Goal: Task Accomplishment & Management: Manage account settings

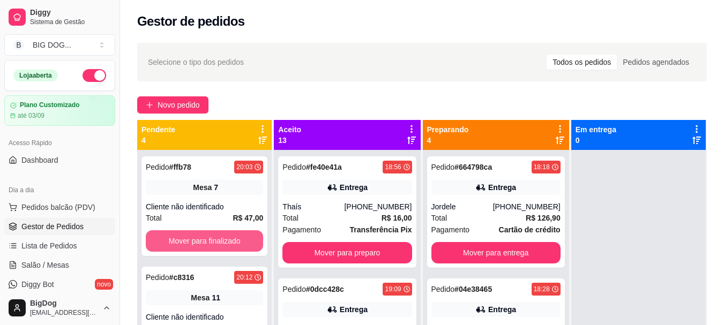
scroll to position [103, 0]
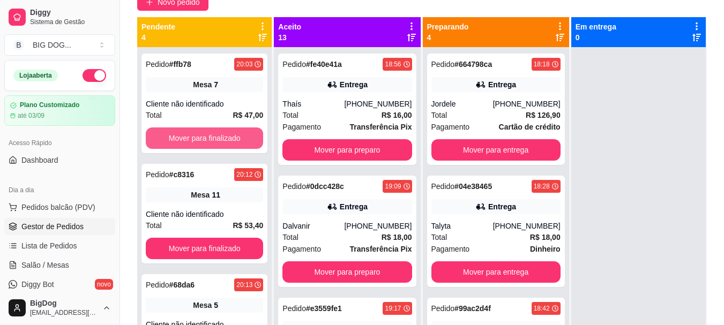
click at [215, 129] on button "Mover para finalizado" at bounding box center [204, 137] width 117 height 21
click at [216, 136] on button "Mover para finalizado" at bounding box center [204, 137] width 117 height 21
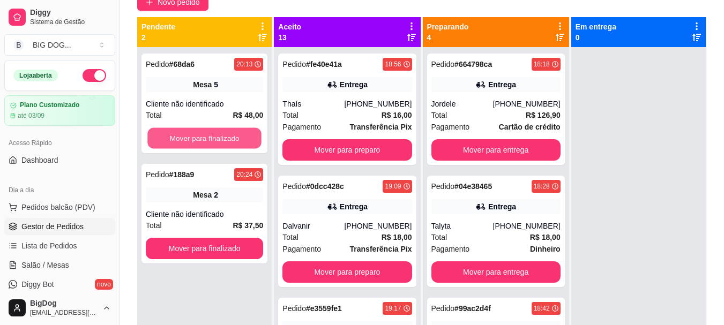
click at [216, 136] on button "Mover para finalizado" at bounding box center [204, 138] width 114 height 21
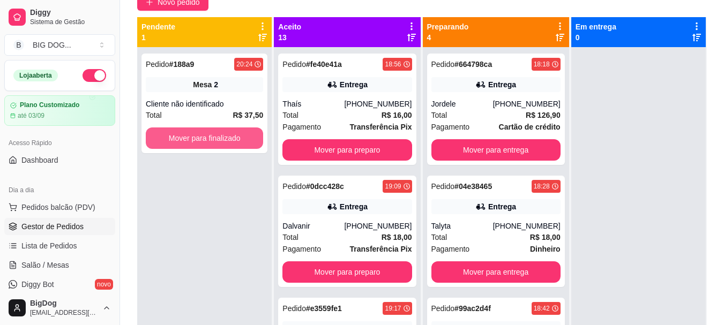
click at [216, 136] on button "Mover para finalizado" at bounding box center [204, 137] width 117 height 21
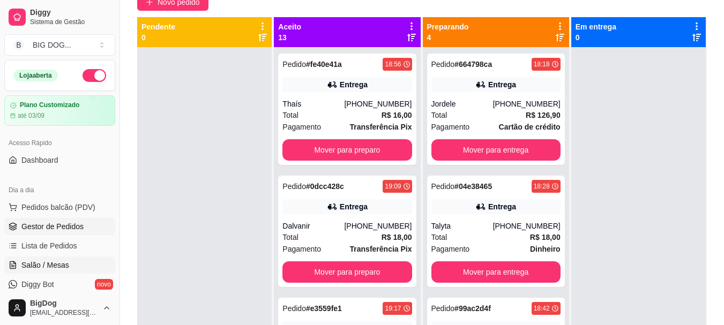
click at [56, 263] on span "Salão / Mesas" at bounding box center [45, 265] width 48 height 11
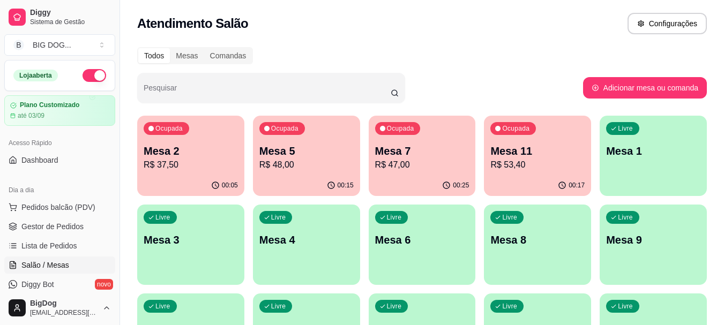
click at [426, 153] on p "Mesa 7" at bounding box center [422, 151] width 94 height 15
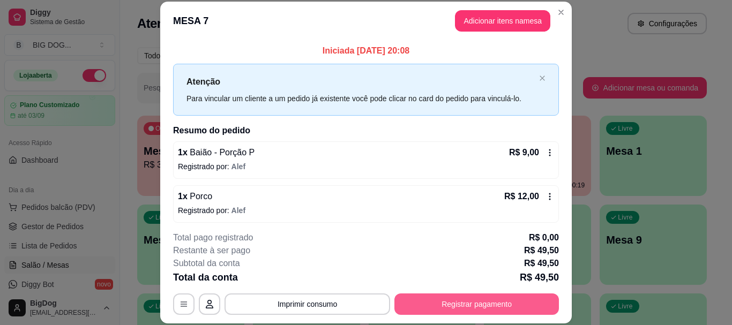
click at [473, 305] on button "Registrar pagamento" at bounding box center [476, 304] width 164 height 21
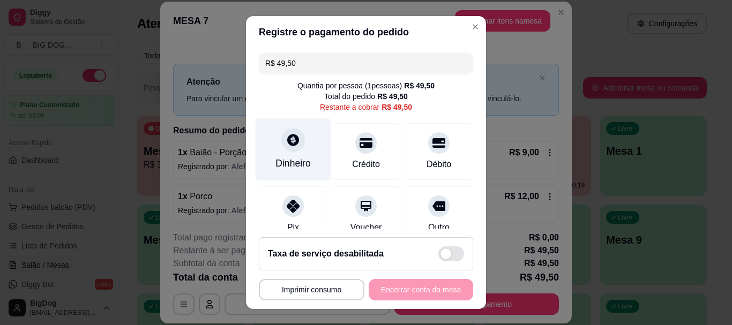
click at [286, 140] on icon at bounding box center [293, 140] width 14 height 14
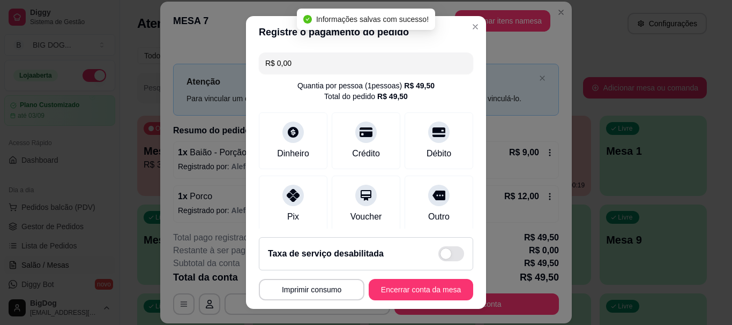
type input "R$ 0,00"
click at [393, 287] on button "Encerrar conta da mesa" at bounding box center [420, 289] width 101 height 21
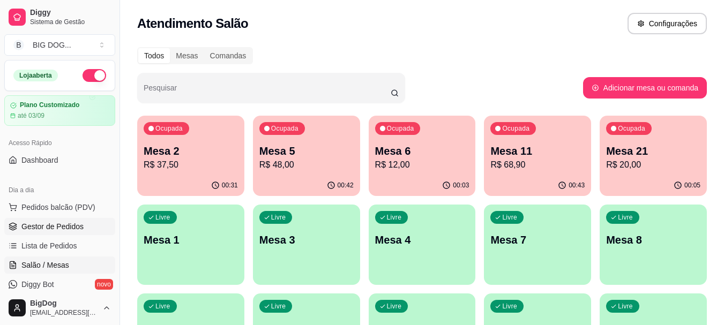
click at [59, 228] on span "Gestor de Pedidos" at bounding box center [52, 226] width 62 height 11
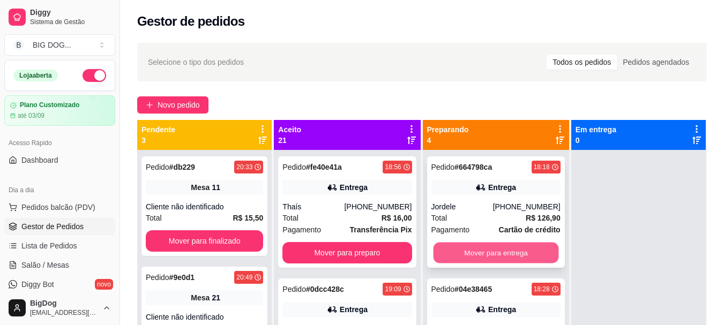
click at [497, 252] on button "Mover para entrega" at bounding box center [495, 253] width 125 height 21
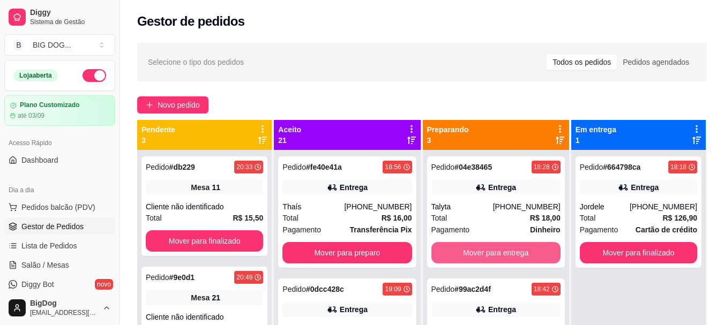
click at [497, 252] on button "Mover para entrega" at bounding box center [495, 252] width 129 height 21
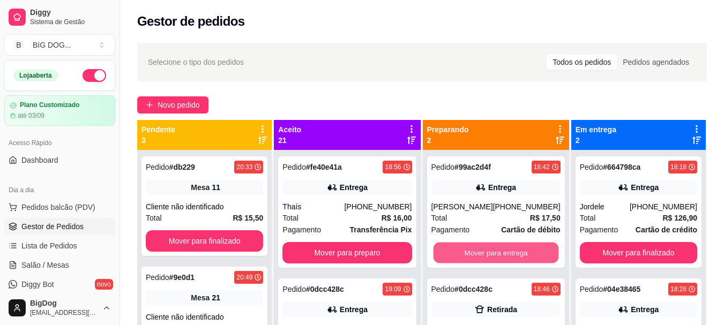
click at [497, 252] on button "Mover para entrega" at bounding box center [495, 253] width 125 height 21
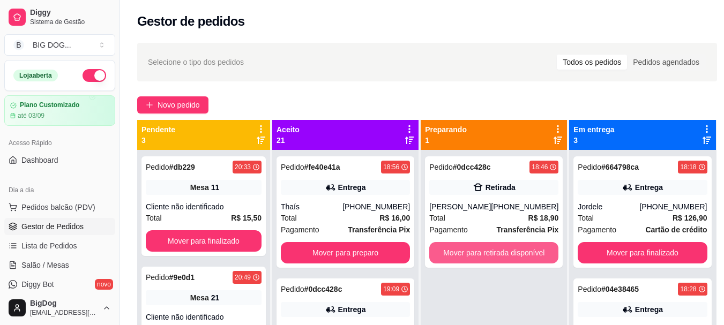
click at [497, 252] on button "Mover para retirada disponível" at bounding box center [493, 252] width 129 height 21
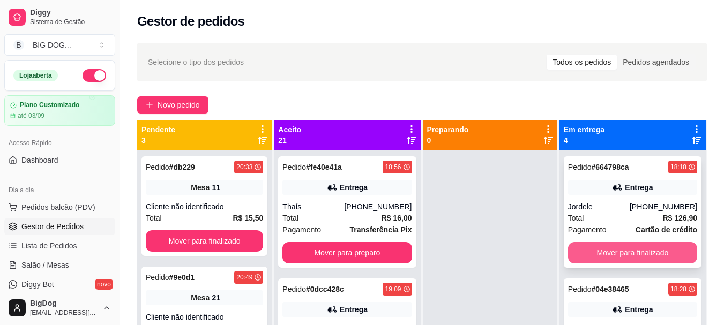
click at [604, 250] on button "Mover para finalizado" at bounding box center [632, 252] width 129 height 21
click at [604, 250] on button "Mover para finalizado" at bounding box center [631, 253] width 125 height 21
click at [604, 250] on button "Mover para finalizado" at bounding box center [632, 252] width 129 height 21
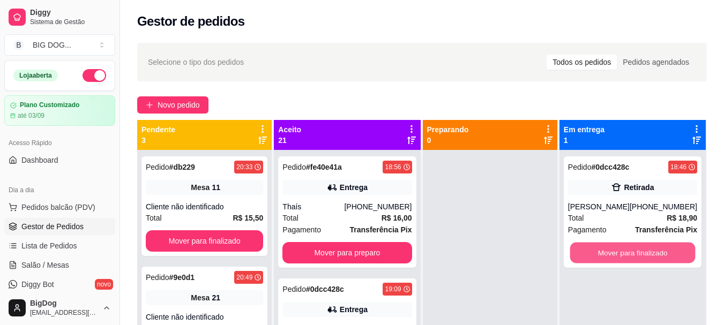
click at [604, 250] on button "Mover para finalizado" at bounding box center [631, 253] width 125 height 21
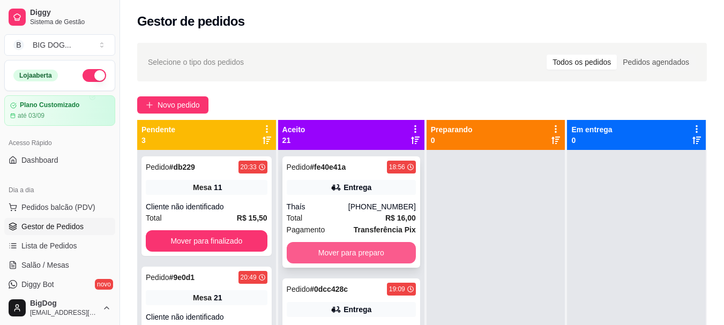
click at [358, 250] on button "Mover para preparo" at bounding box center [351, 252] width 129 height 21
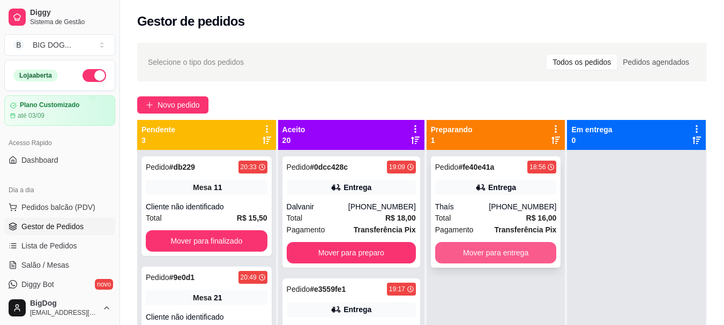
click at [455, 250] on button "Mover para entrega" at bounding box center [496, 252] width 122 height 21
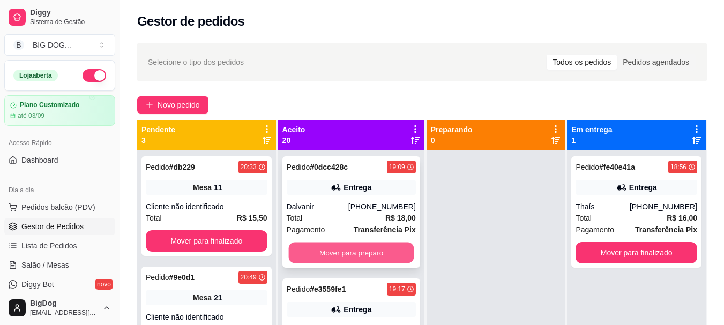
click at [395, 251] on button "Mover para preparo" at bounding box center [350, 253] width 125 height 21
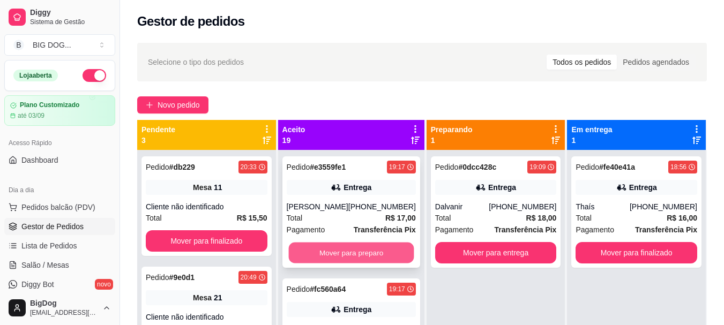
click at [380, 250] on button "Mover para preparo" at bounding box center [350, 253] width 125 height 21
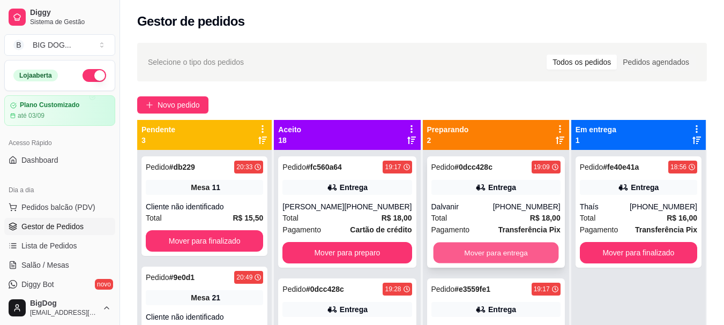
click at [469, 253] on button "Mover para entrega" at bounding box center [495, 253] width 125 height 21
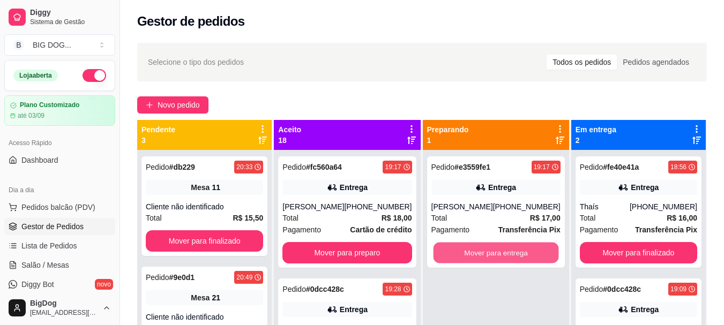
click at [469, 253] on button "Mover para entrega" at bounding box center [495, 253] width 125 height 21
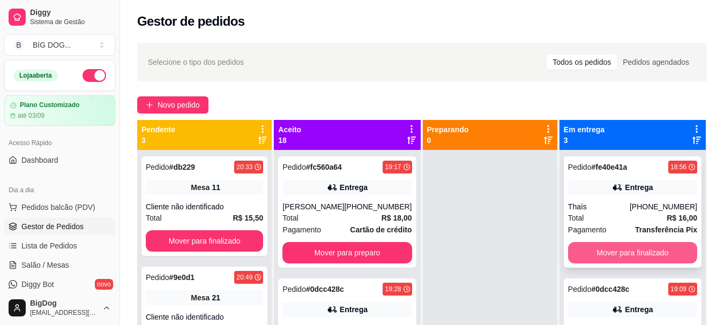
click at [597, 245] on button "Mover para finalizado" at bounding box center [632, 252] width 129 height 21
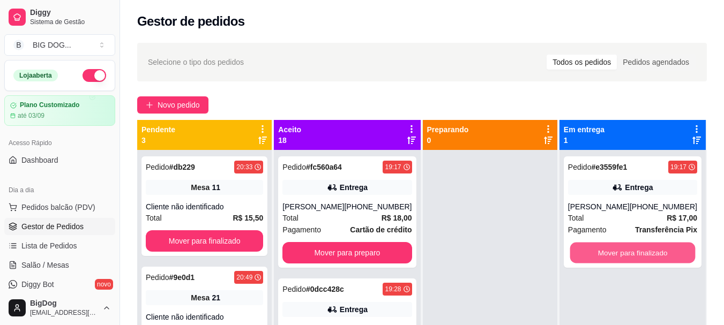
click at [597, 245] on button "Mover para finalizado" at bounding box center [631, 253] width 125 height 21
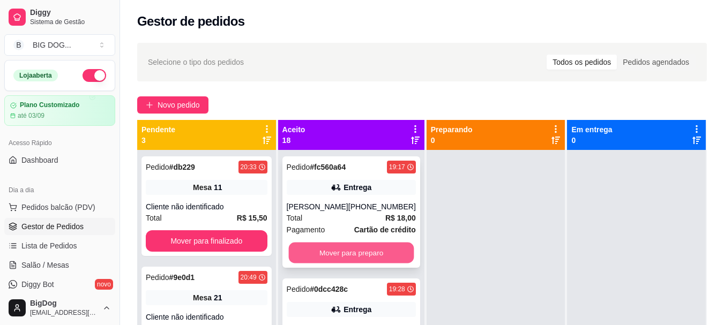
click at [355, 250] on button "Mover para preparo" at bounding box center [350, 253] width 125 height 21
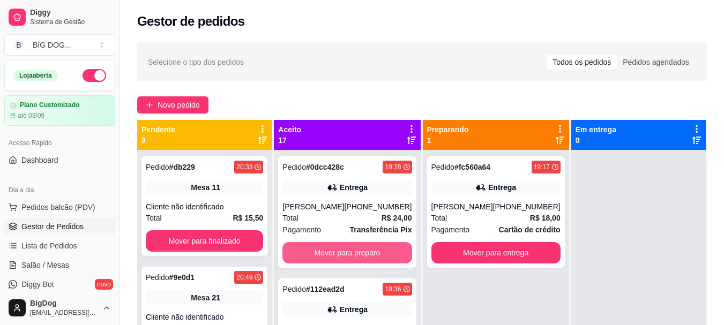
click at [355, 250] on button "Mover para preparo" at bounding box center [346, 252] width 129 height 21
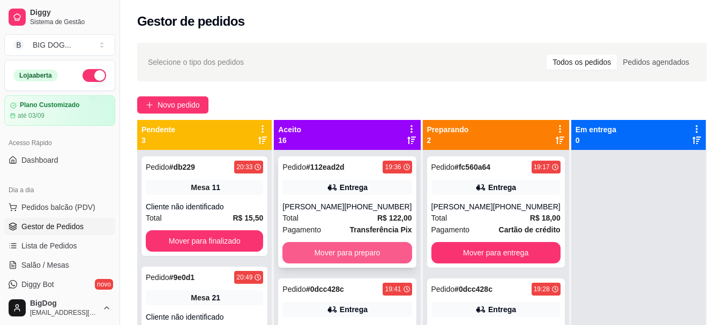
click at [369, 254] on button "Mover para preparo" at bounding box center [346, 252] width 129 height 21
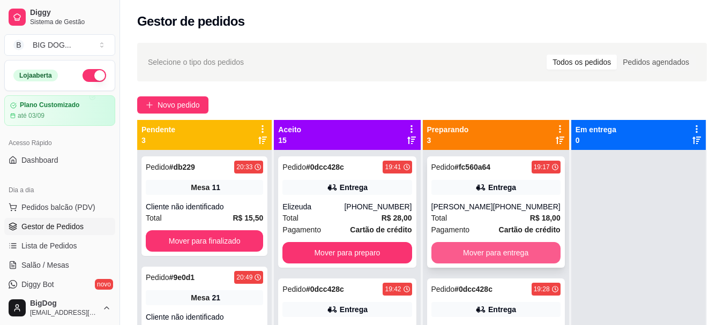
click at [469, 254] on button "Mover para entrega" at bounding box center [495, 252] width 129 height 21
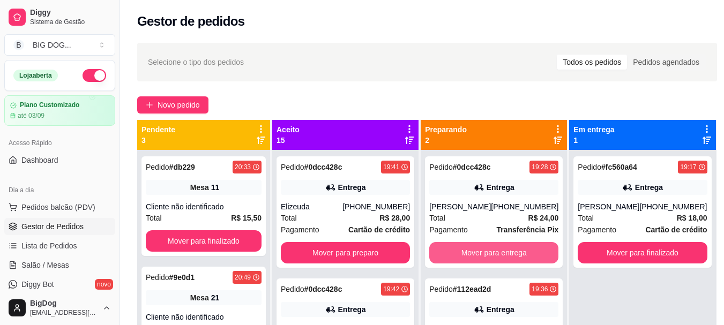
click at [469, 254] on button "Mover para entrega" at bounding box center [493, 252] width 129 height 21
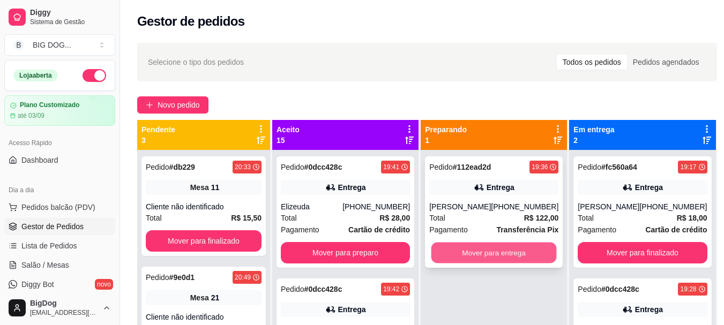
click at [468, 252] on button "Mover para entrega" at bounding box center [493, 253] width 125 height 21
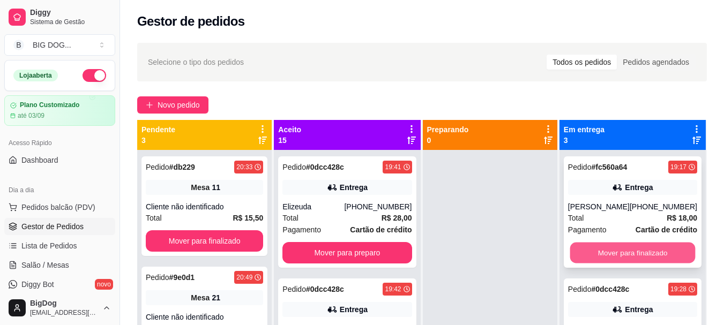
click at [593, 251] on button "Mover para finalizado" at bounding box center [631, 253] width 125 height 21
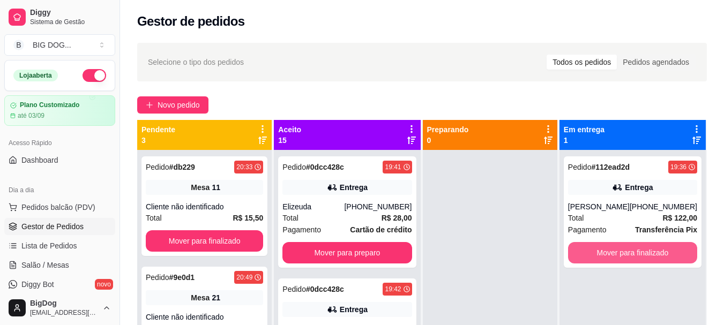
click at [593, 251] on button "Mover para finalizado" at bounding box center [632, 252] width 129 height 21
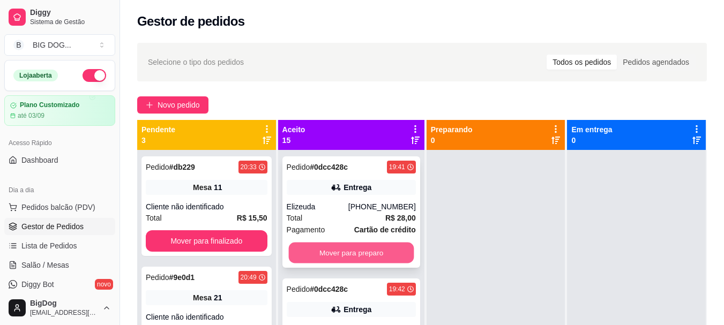
click at [387, 254] on button "Mover para preparo" at bounding box center [350, 253] width 125 height 21
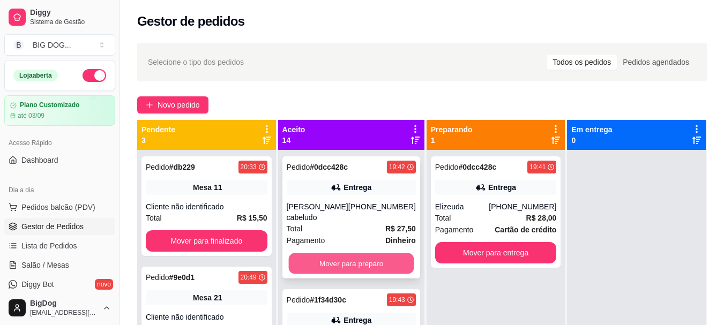
click at [376, 254] on button "Mover para preparo" at bounding box center [350, 263] width 125 height 21
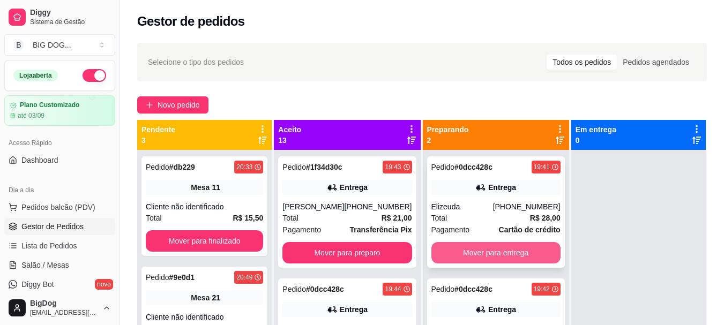
click at [462, 248] on button "Mover para entrega" at bounding box center [495, 252] width 129 height 21
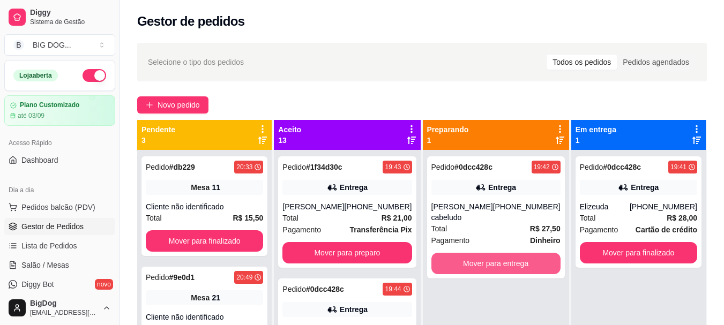
click at [462, 253] on button "Mover para entrega" at bounding box center [495, 263] width 129 height 21
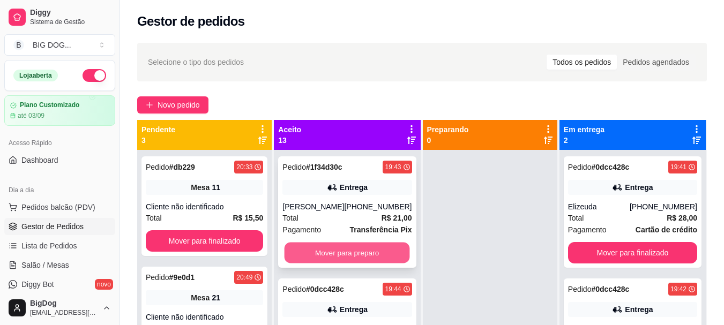
click at [334, 243] on button "Mover para preparo" at bounding box center [346, 253] width 125 height 21
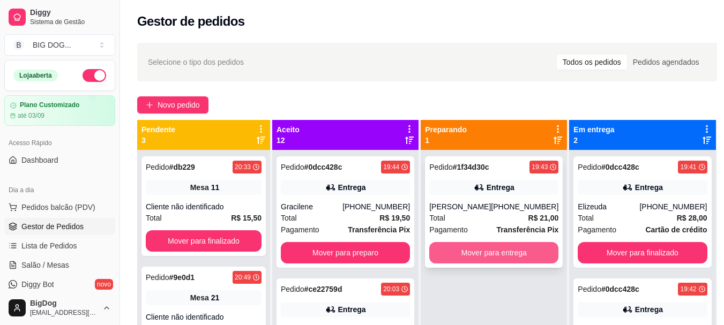
click at [477, 258] on button "Mover para entrega" at bounding box center [493, 252] width 129 height 21
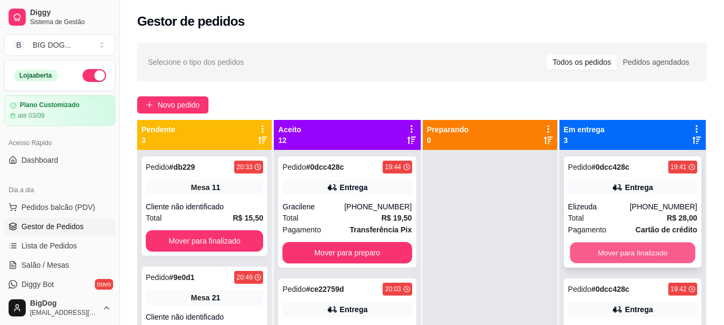
click at [595, 255] on button "Mover para finalizado" at bounding box center [631, 253] width 125 height 21
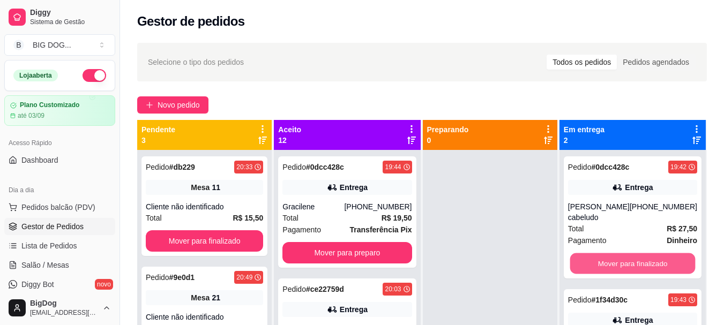
click at [595, 255] on button "Mover para finalizado" at bounding box center [631, 263] width 125 height 21
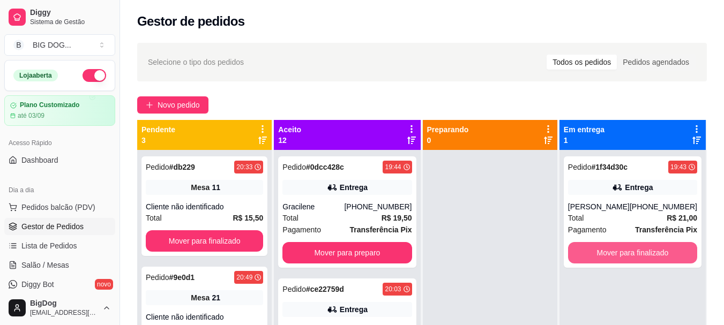
click at [595, 255] on button "Mover para finalizado" at bounding box center [632, 252] width 129 height 21
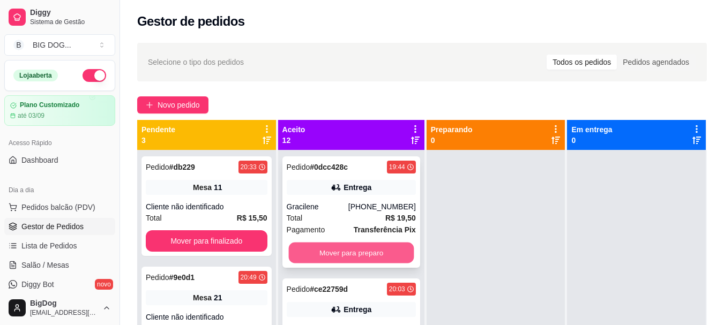
click at [361, 247] on button "Mover para preparo" at bounding box center [350, 253] width 125 height 21
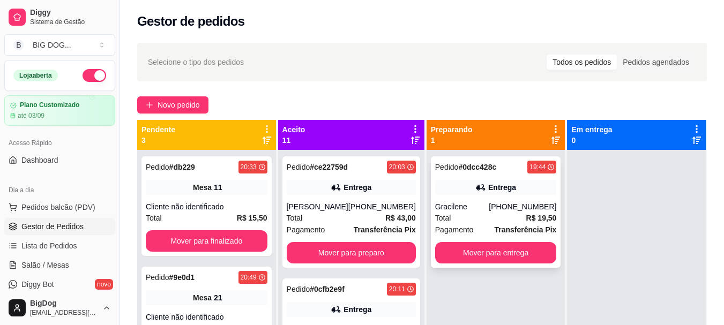
click at [511, 206] on div "[PHONE_NUMBER]" at bounding box center [521, 206] width 67 height 11
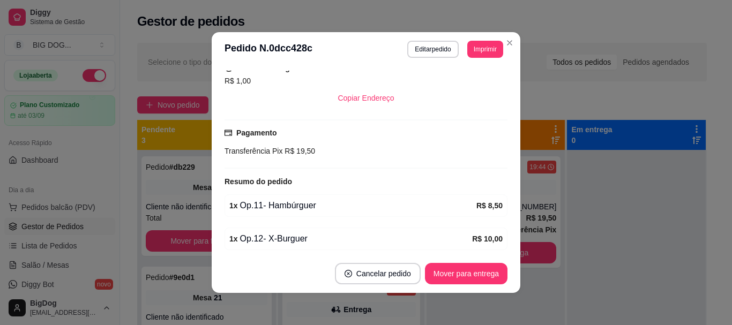
scroll to position [257, 0]
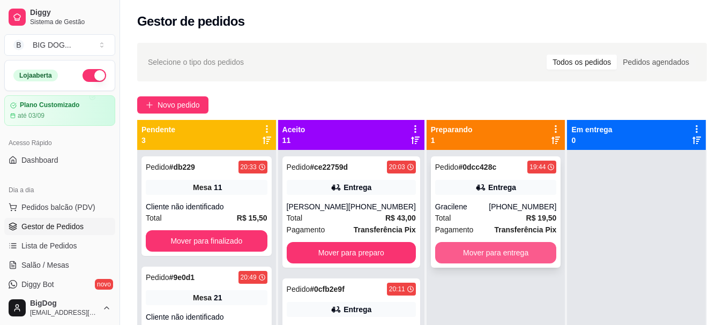
click at [493, 253] on button "Mover para entrega" at bounding box center [496, 252] width 122 height 21
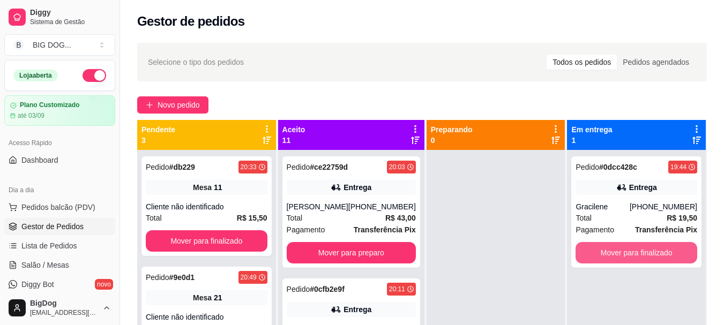
click at [586, 254] on button "Mover para finalizado" at bounding box center [636, 252] width 122 height 21
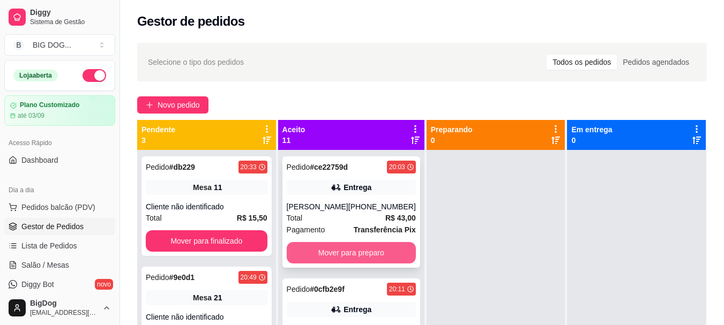
click at [357, 250] on button "Mover para preparo" at bounding box center [351, 252] width 129 height 21
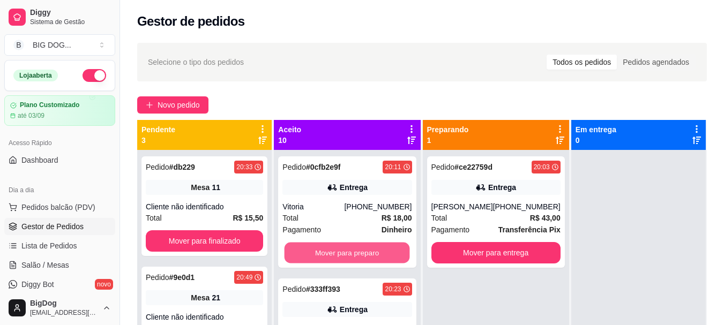
click at [357, 250] on button "Mover para preparo" at bounding box center [346, 253] width 125 height 21
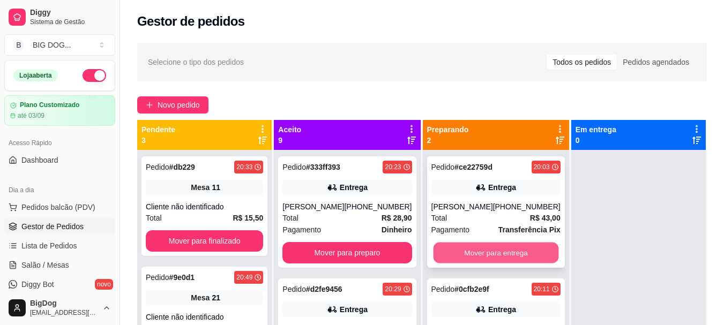
click at [489, 250] on button "Mover para entrega" at bounding box center [495, 253] width 125 height 21
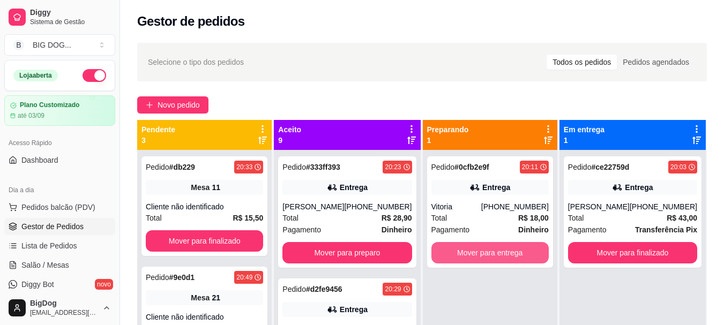
click at [489, 250] on button "Mover para entrega" at bounding box center [489, 252] width 117 height 21
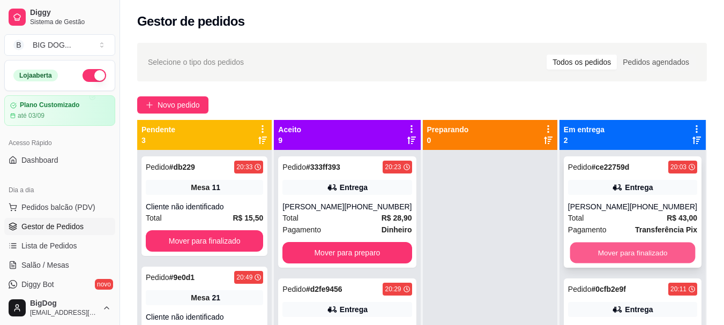
click at [623, 254] on button "Mover para finalizado" at bounding box center [631, 253] width 125 height 21
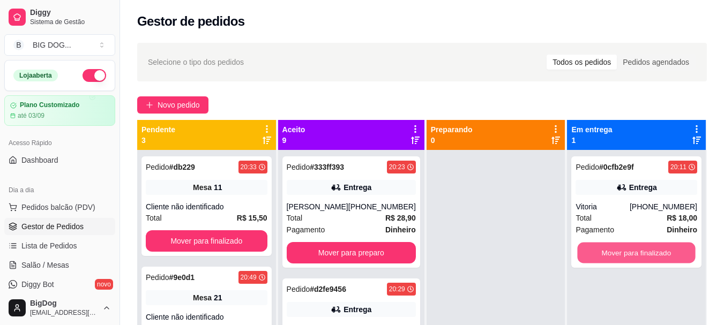
click at [623, 254] on button "Mover para finalizado" at bounding box center [636, 253] width 118 height 21
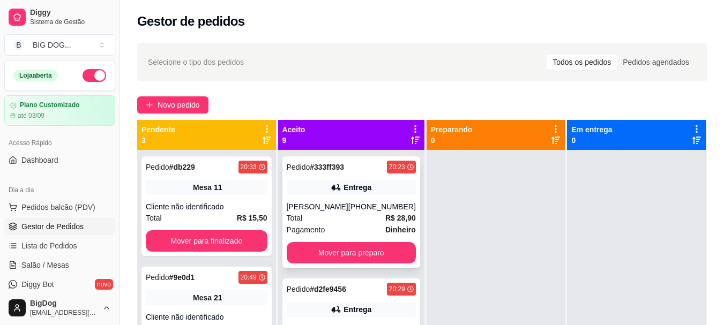
click at [361, 214] on div "Total R$ 28,90" at bounding box center [351, 218] width 129 height 12
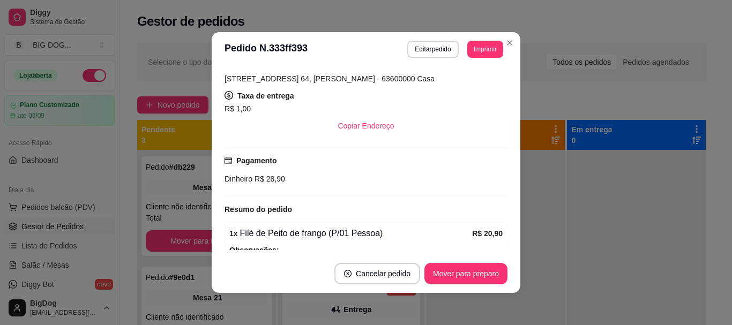
scroll to position [298, 0]
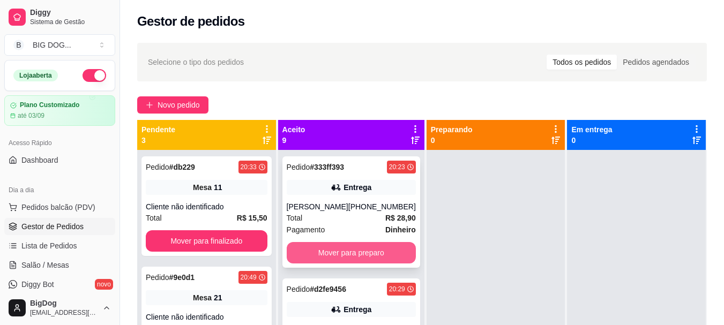
click at [360, 246] on button "Mover para preparo" at bounding box center [351, 252] width 129 height 21
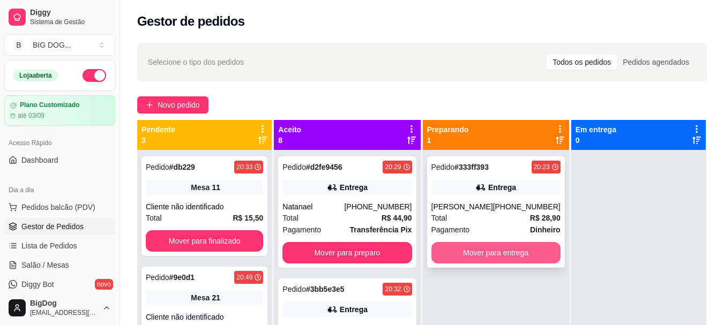
click at [461, 254] on button "Mover para entrega" at bounding box center [495, 252] width 129 height 21
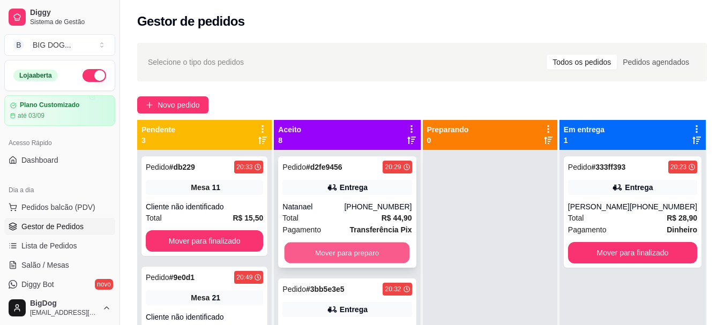
click at [357, 250] on button "Mover para preparo" at bounding box center [346, 253] width 125 height 21
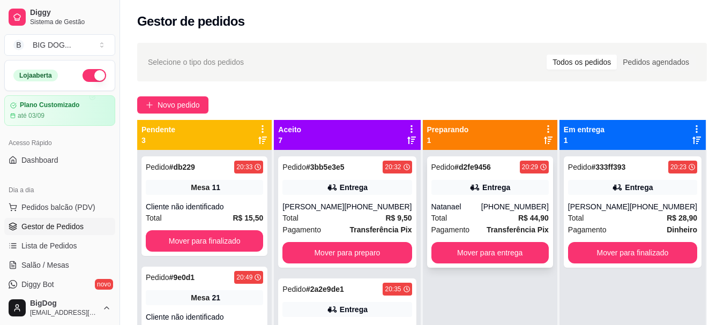
click at [517, 203] on div "[PHONE_NUMBER]" at bounding box center [514, 206] width 67 height 11
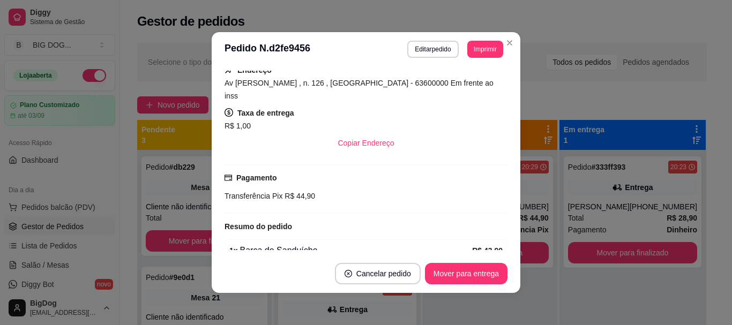
scroll to position [204, 0]
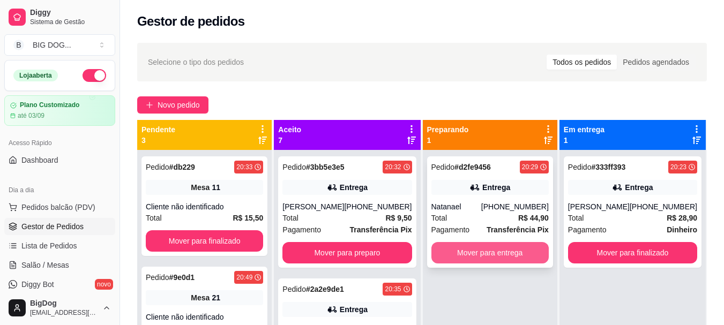
click at [497, 246] on button "Mover para entrega" at bounding box center [489, 252] width 117 height 21
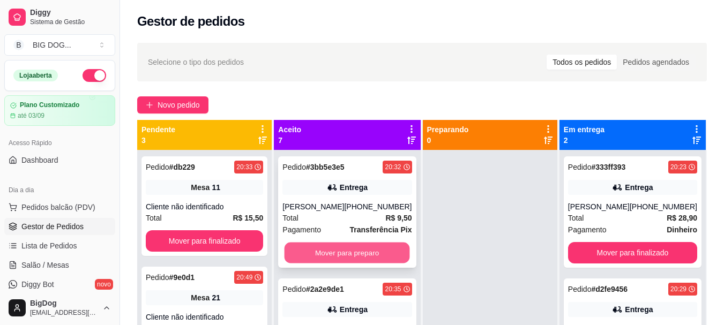
click at [347, 258] on button "Mover para preparo" at bounding box center [346, 253] width 125 height 21
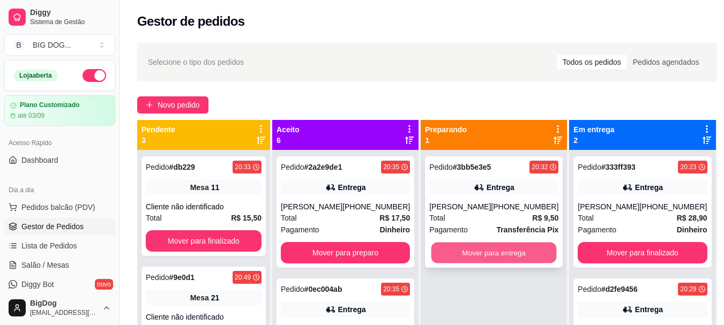
click at [483, 251] on button "Mover para entrega" at bounding box center [493, 253] width 125 height 21
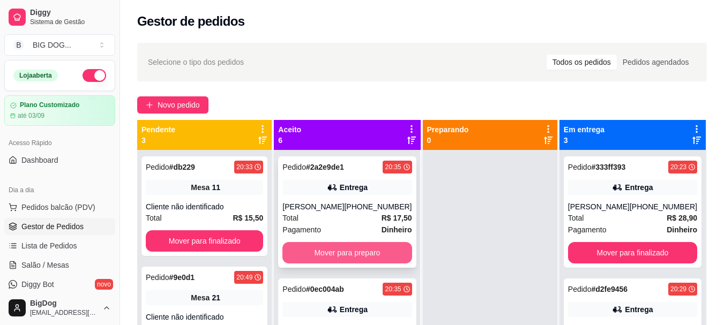
click at [382, 258] on button "Mover para preparo" at bounding box center [346, 252] width 129 height 21
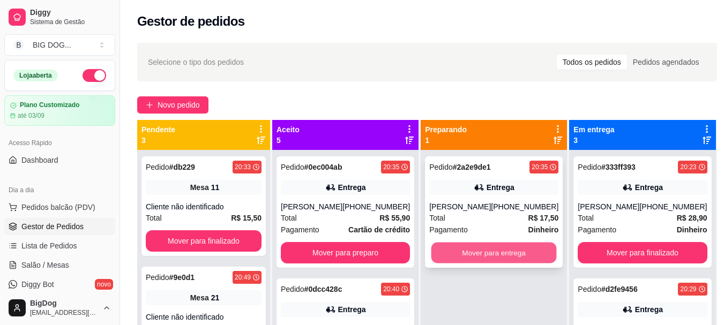
click at [469, 254] on button "Mover para entrega" at bounding box center [493, 253] width 125 height 21
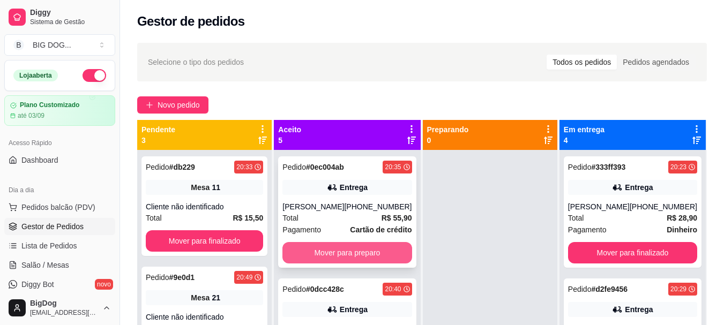
click at [341, 264] on button "Mover para preparo" at bounding box center [346, 252] width 129 height 21
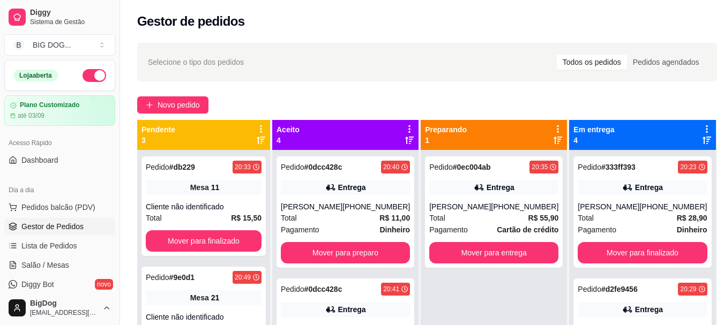
click at [341, 264] on div "Pedido # 0dcc428c 20:40 Entrega Helena [PHONE_NUMBER] Total R$ 11,00 Pagamento …" at bounding box center [345, 211] width 138 height 111
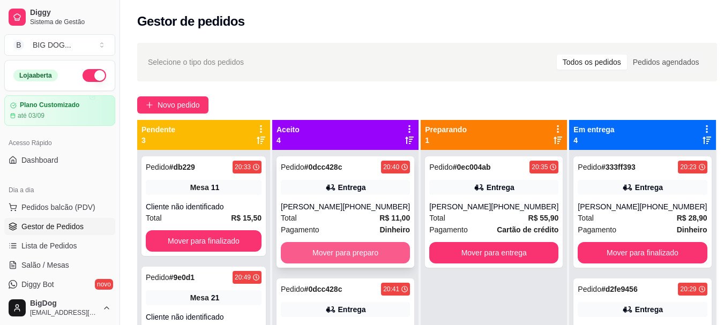
click at [348, 250] on button "Mover para preparo" at bounding box center [345, 252] width 129 height 21
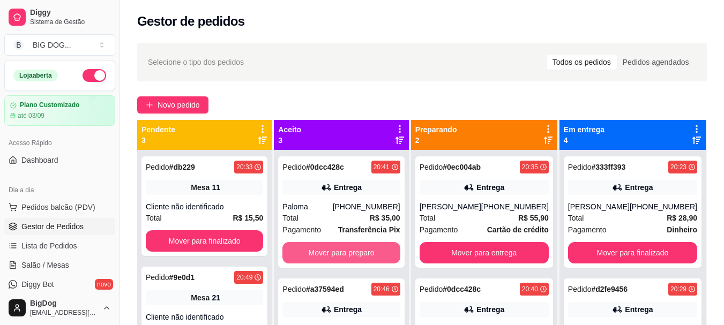
click at [348, 250] on button "Mover para preparo" at bounding box center [340, 252] width 117 height 21
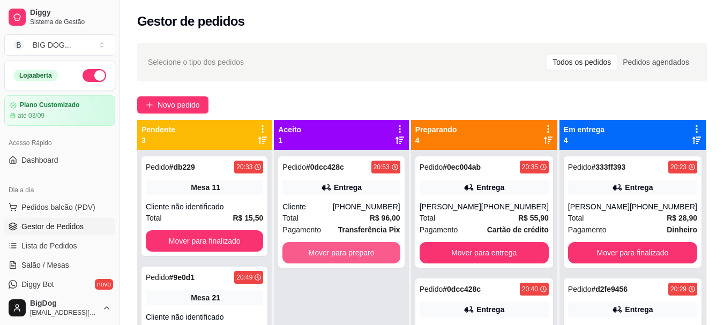
click at [348, 250] on button "Mover para preparo" at bounding box center [340, 252] width 117 height 21
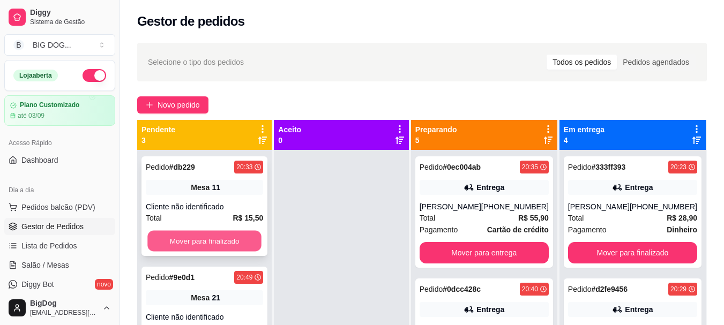
click at [233, 237] on button "Mover para finalizado" at bounding box center [204, 241] width 114 height 21
click at [233, 237] on button "Mover para finalizado" at bounding box center [204, 240] width 117 height 21
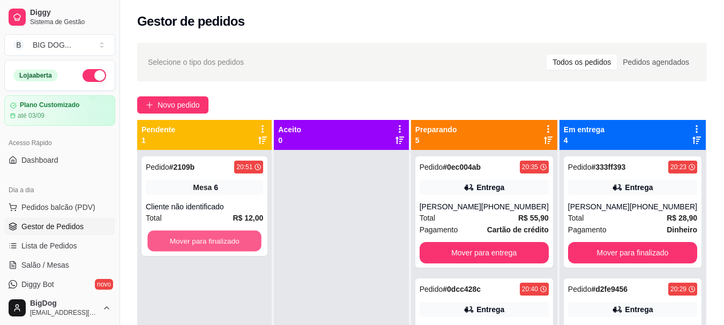
click at [233, 237] on button "Mover para finalizado" at bounding box center [204, 241] width 114 height 21
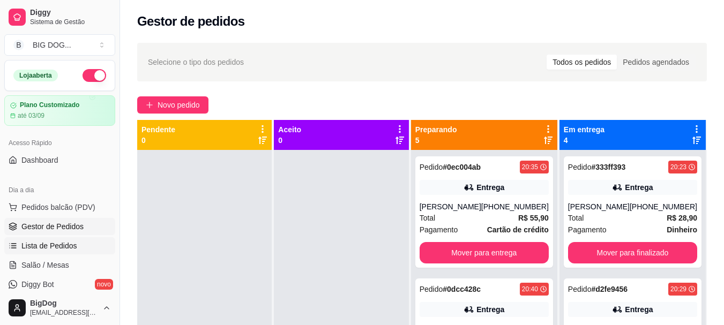
click at [64, 247] on span "Lista de Pedidos" at bounding box center [49, 245] width 56 height 11
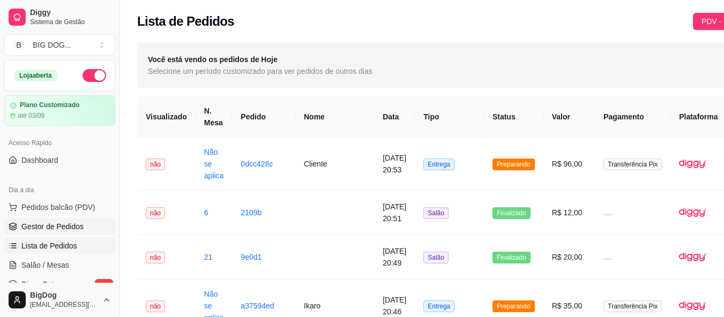
click at [70, 228] on span "Gestor de Pedidos" at bounding box center [52, 226] width 62 height 11
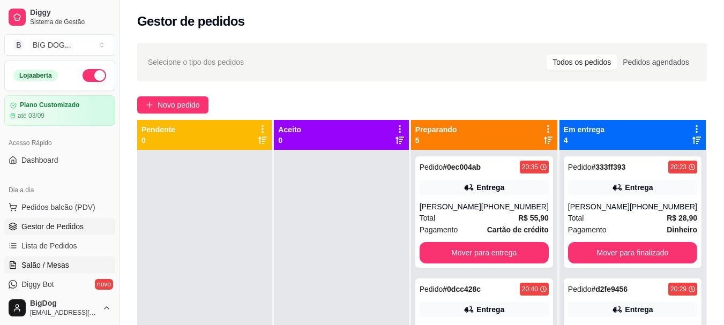
click at [56, 270] on link "Salão / Mesas" at bounding box center [59, 265] width 111 height 17
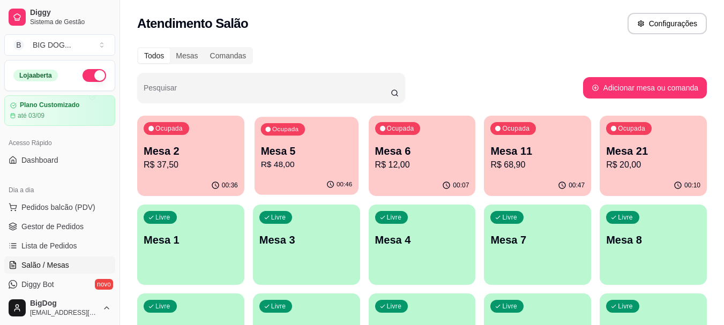
click at [311, 152] on p "Mesa 5" at bounding box center [306, 151] width 92 height 14
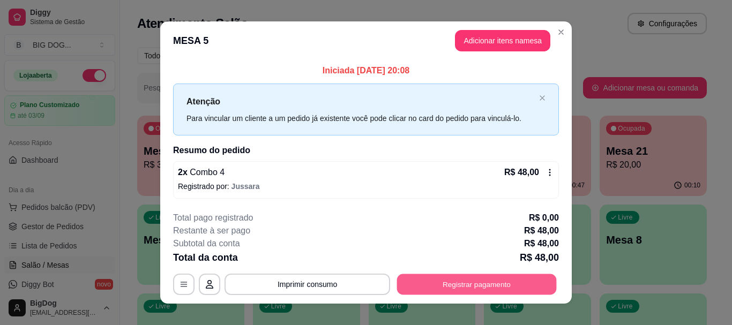
click at [452, 290] on button "Registrar pagamento" at bounding box center [477, 284] width 160 height 21
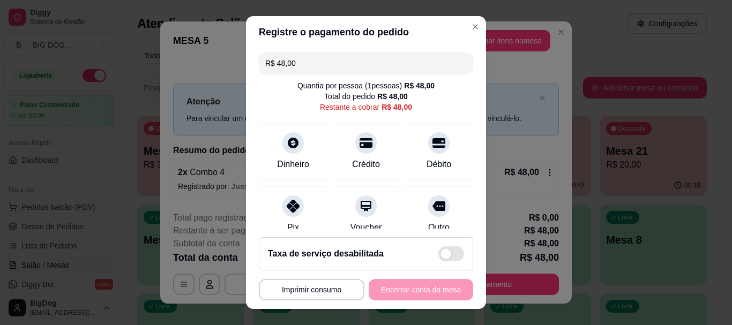
scroll to position [95, 0]
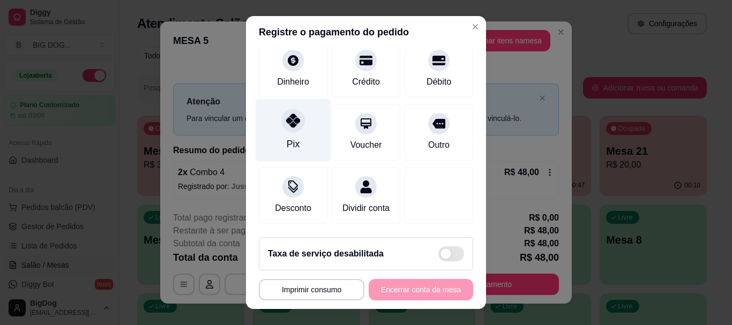
click at [284, 119] on div at bounding box center [293, 121] width 24 height 24
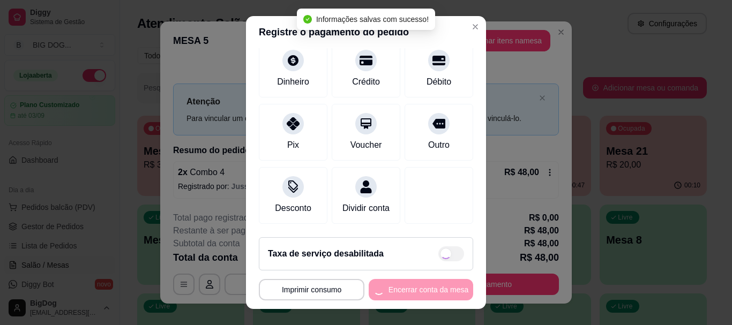
type input "R$ 0,00"
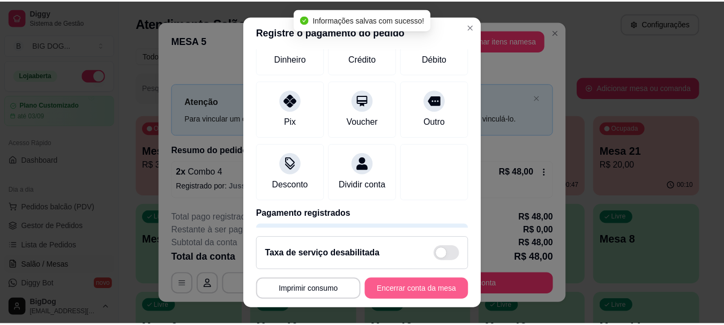
scroll to position [84, 0]
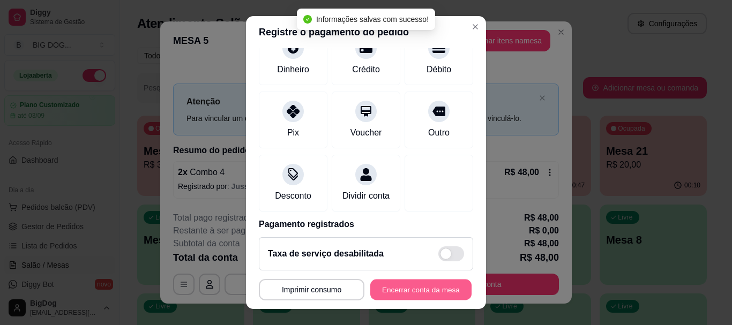
click at [400, 294] on button "Encerrar conta da mesa" at bounding box center [420, 289] width 101 height 21
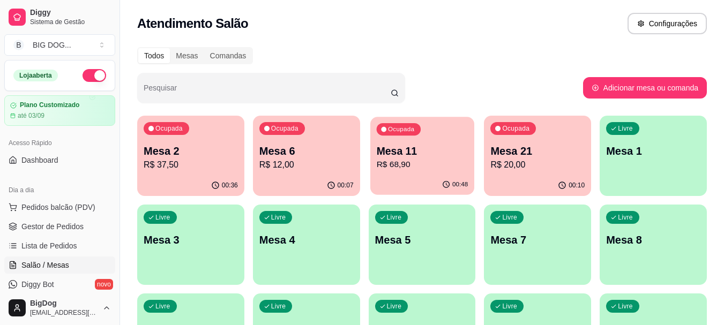
click at [426, 152] on p "Mesa 11" at bounding box center [422, 151] width 92 height 14
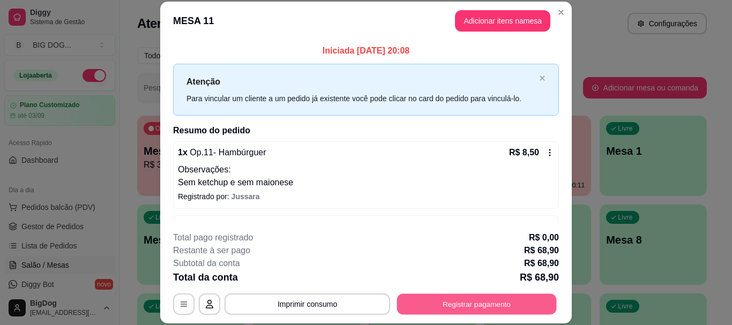
click at [435, 303] on button "Registrar pagamento" at bounding box center [477, 304] width 160 height 21
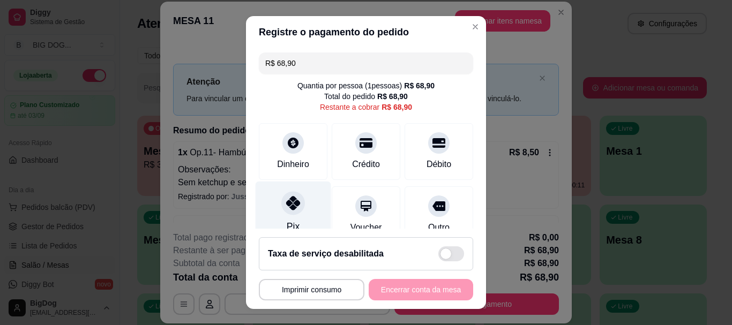
click at [287, 202] on icon at bounding box center [293, 204] width 14 height 14
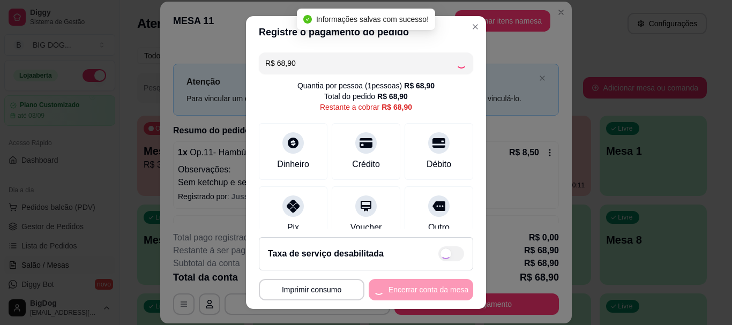
type input "R$ 0,00"
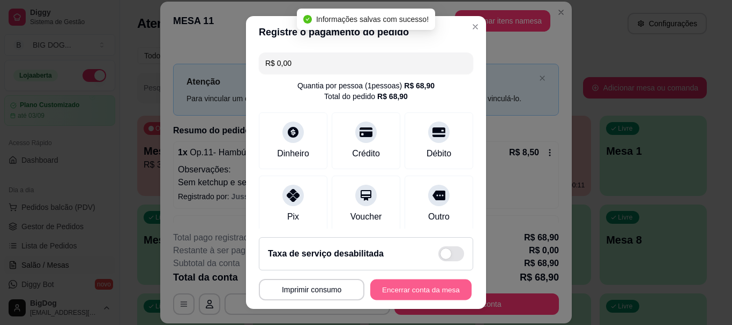
click at [395, 292] on button "Encerrar conta da mesa" at bounding box center [420, 289] width 101 height 21
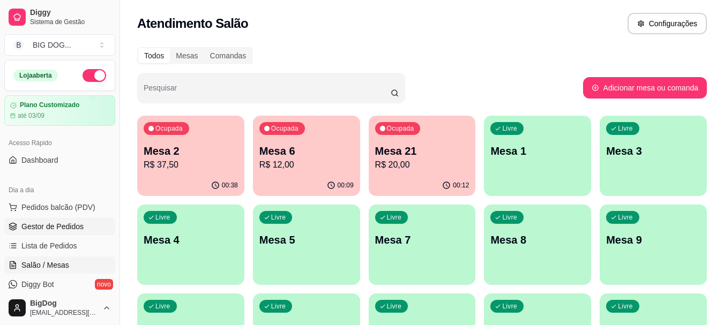
click at [63, 221] on span "Gestor de Pedidos" at bounding box center [52, 226] width 62 height 11
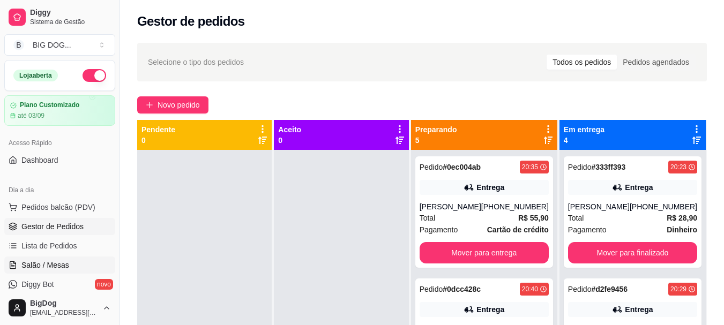
click at [48, 262] on span "Salão / Mesas" at bounding box center [45, 265] width 48 height 11
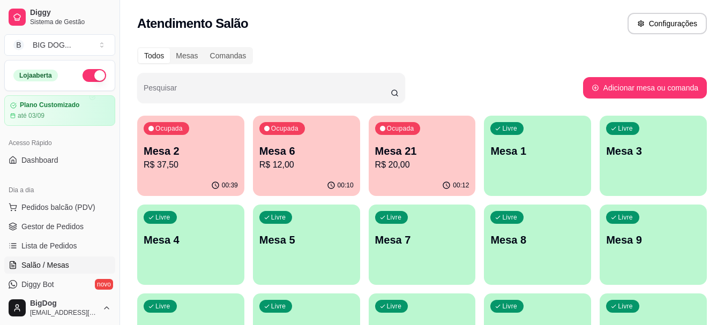
click at [201, 156] on p "Mesa 2" at bounding box center [191, 151] width 94 height 15
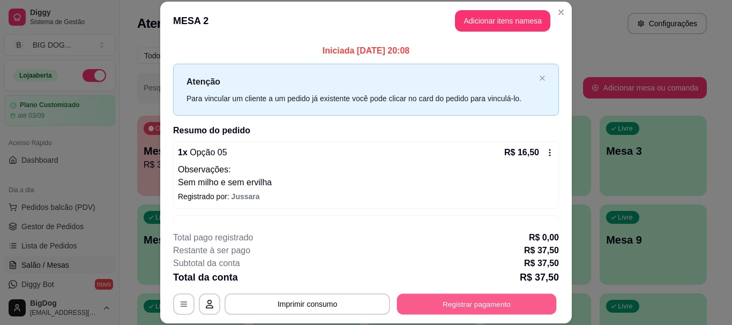
click at [425, 294] on button "Registrar pagamento" at bounding box center [477, 304] width 160 height 21
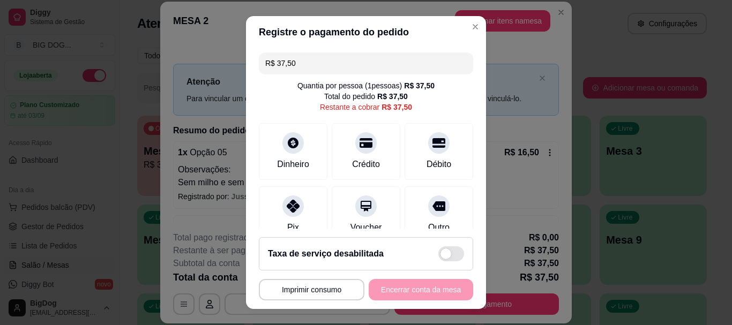
drag, startPoint x: 304, startPoint y: 69, endPoint x: 148, endPoint y: 63, distance: 156.5
click at [148, 63] on div "**********" at bounding box center [366, 162] width 732 height 325
click at [295, 216] on div "Pix" at bounding box center [293, 213] width 76 height 63
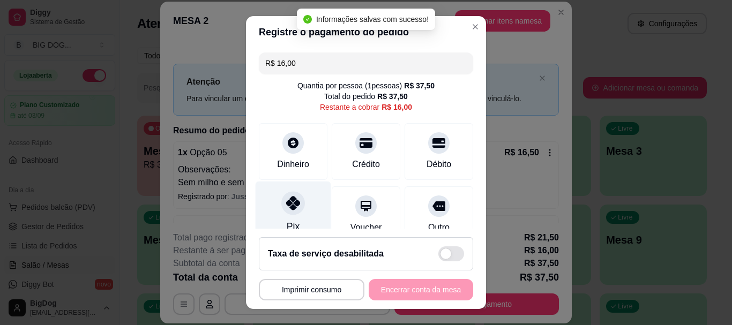
click at [294, 204] on div at bounding box center [293, 204] width 24 height 24
type input "R$ 0,00"
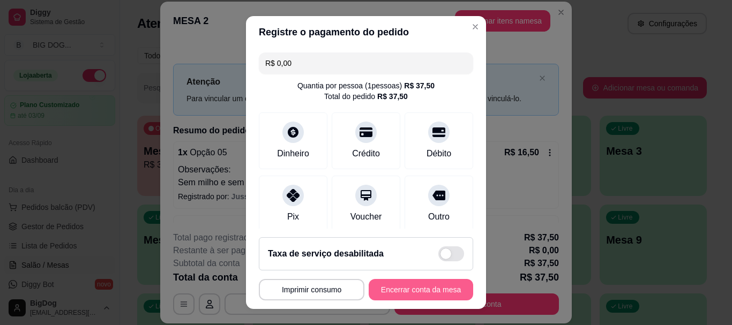
click at [400, 288] on button "Encerrar conta da mesa" at bounding box center [421, 289] width 104 height 21
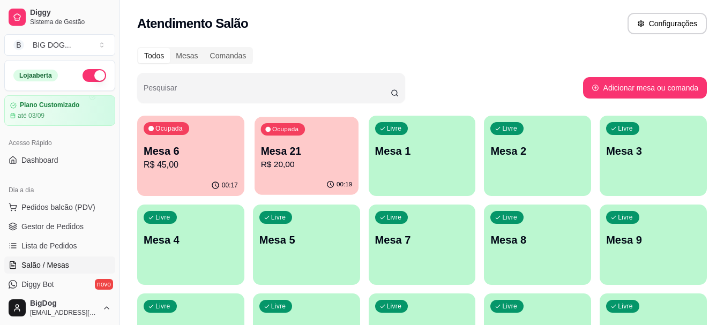
click at [306, 148] on p "Mesa 21" at bounding box center [306, 151] width 92 height 14
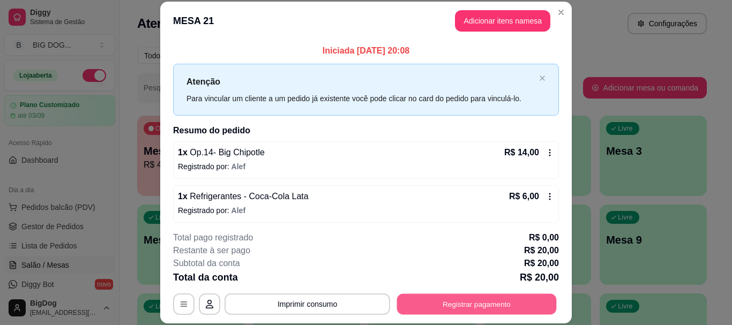
click at [442, 311] on button "Registrar pagamento" at bounding box center [477, 304] width 160 height 21
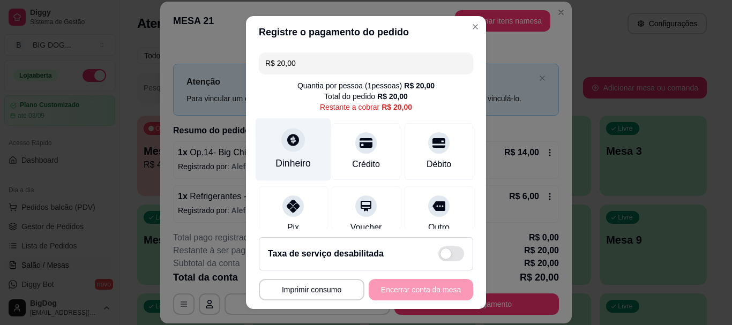
click at [298, 150] on div "Dinheiro" at bounding box center [293, 149] width 76 height 63
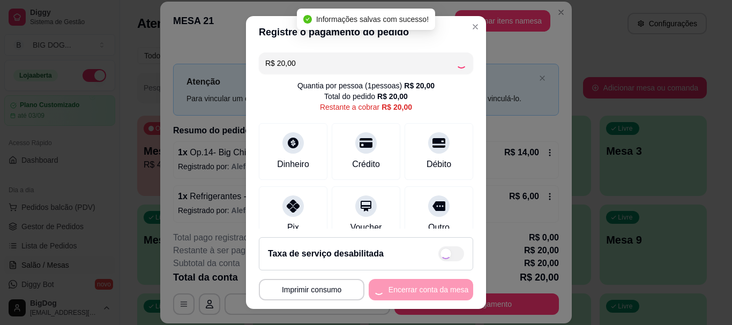
type input "R$ 0,00"
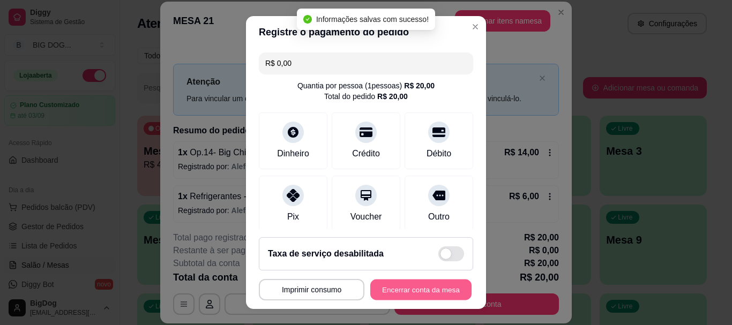
click at [409, 294] on button "Encerrar conta da mesa" at bounding box center [420, 289] width 101 height 21
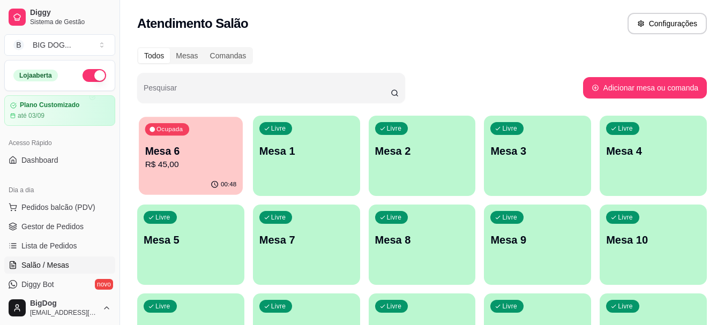
click at [208, 154] on p "Mesa 6" at bounding box center [191, 151] width 92 height 14
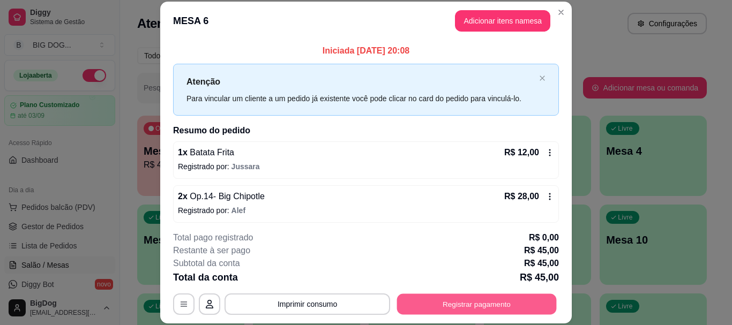
click at [454, 301] on button "Registrar pagamento" at bounding box center [477, 304] width 160 height 21
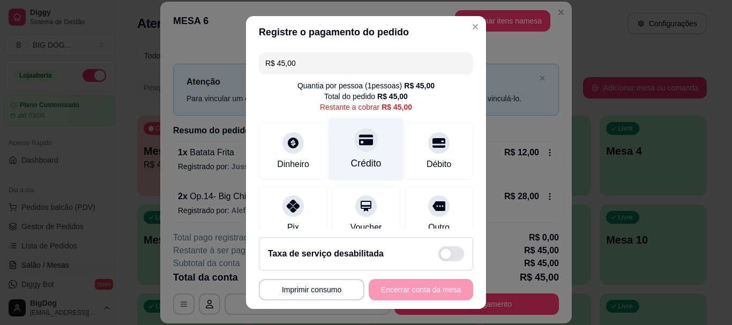
click at [354, 151] on div at bounding box center [366, 141] width 24 height 24
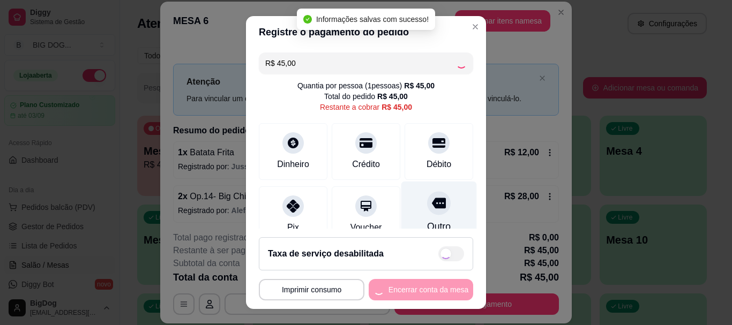
type input "R$ 0,00"
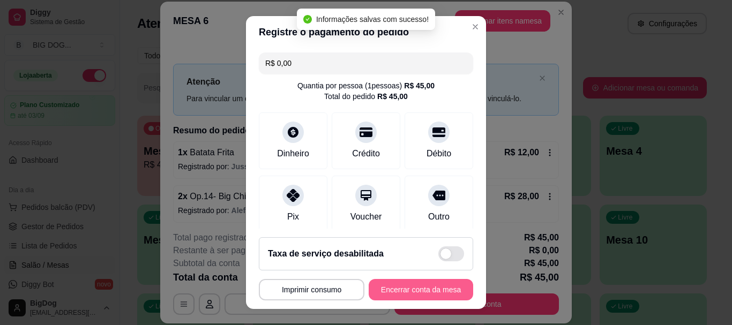
click at [395, 282] on button "Encerrar conta da mesa" at bounding box center [421, 289] width 104 height 21
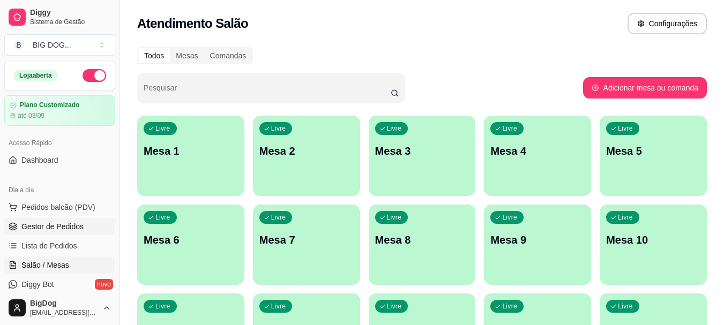
click at [66, 225] on span "Gestor de Pedidos" at bounding box center [52, 226] width 62 height 11
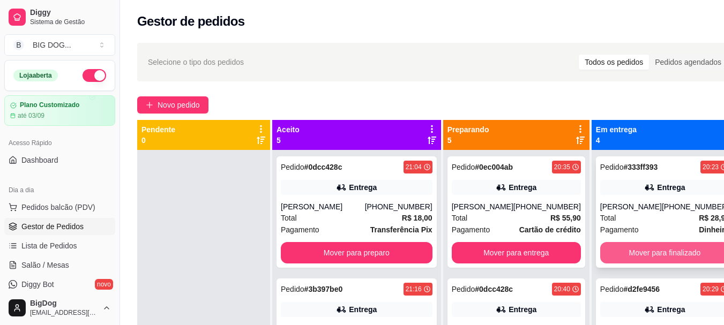
click at [626, 252] on button "Mover para finalizado" at bounding box center [664, 252] width 129 height 21
click at [626, 252] on button "Mover para finalizado" at bounding box center [664, 253] width 125 height 21
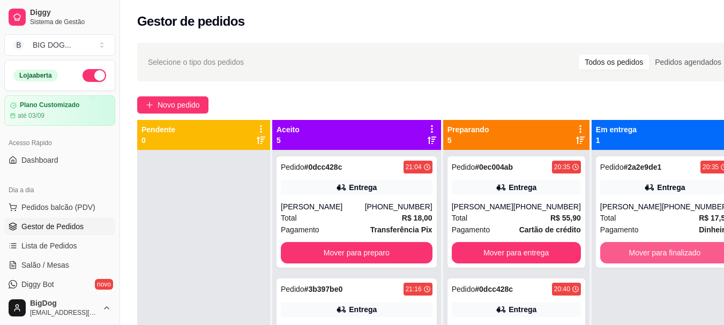
click at [626, 252] on button "Mover para finalizado" at bounding box center [664, 252] width 129 height 21
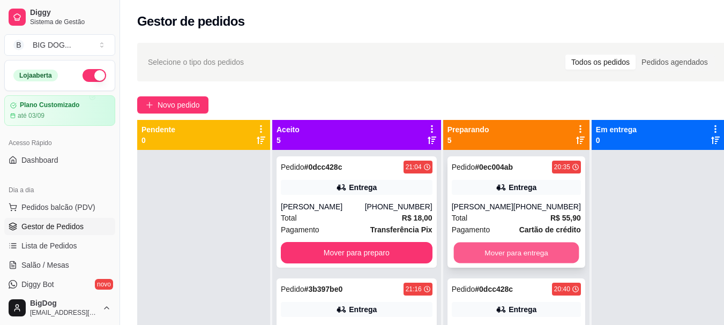
click at [527, 264] on button "Mover para entrega" at bounding box center [515, 253] width 125 height 21
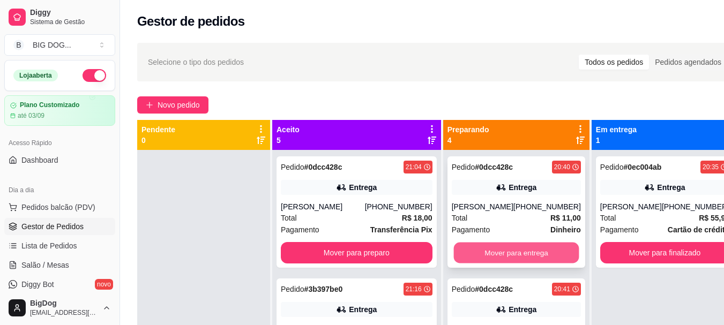
click at [517, 252] on button "Mover para entrega" at bounding box center [515, 253] width 125 height 21
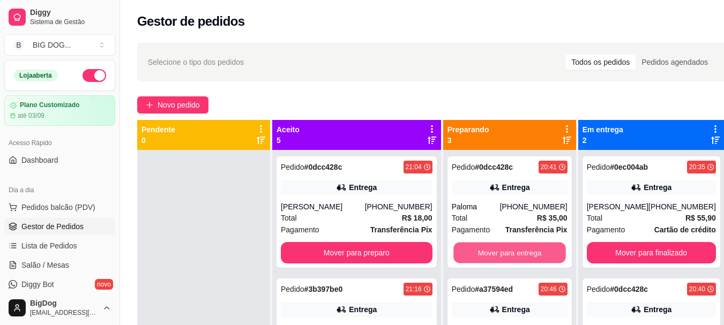
click at [517, 252] on button "Mover para entrega" at bounding box center [509, 253] width 112 height 21
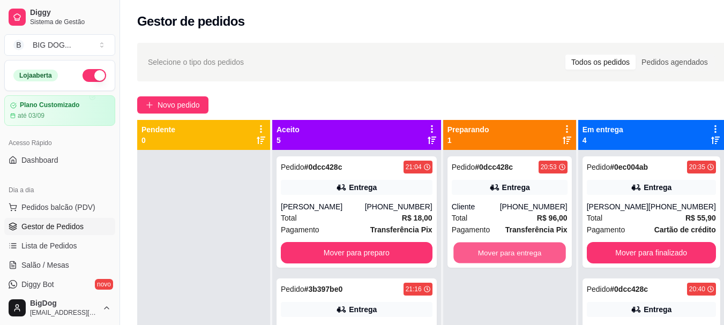
click at [517, 252] on button "Mover para entrega" at bounding box center [509, 253] width 112 height 21
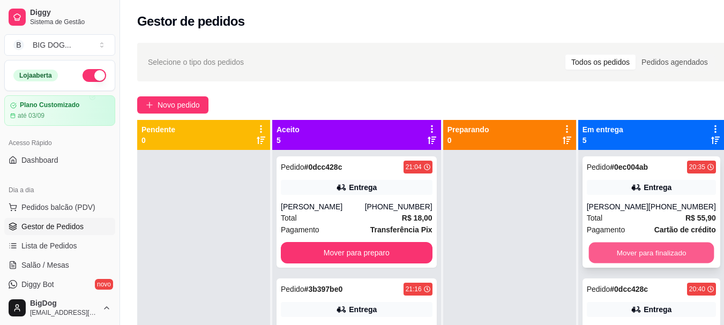
click at [588, 261] on button "Mover para finalizado" at bounding box center [650, 253] width 125 height 21
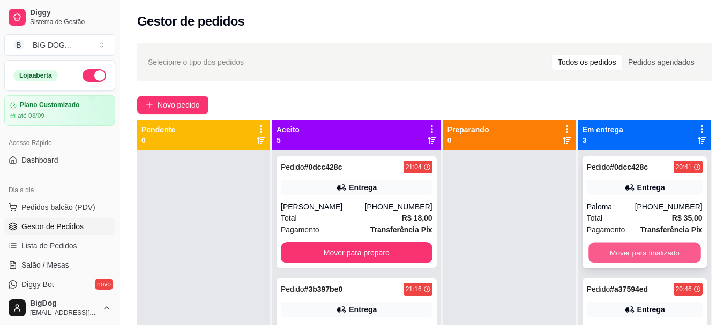
click at [600, 257] on button "Mover para finalizado" at bounding box center [644, 253] width 112 height 21
click at [600, 257] on button "Mover para finalizado" at bounding box center [645, 252] width 116 height 21
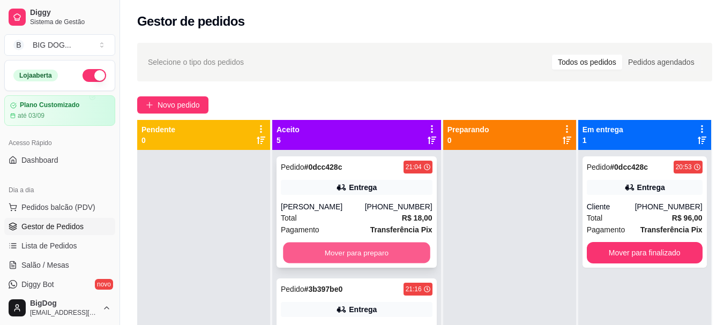
click at [359, 250] on button "Mover para preparo" at bounding box center [356, 253] width 147 height 21
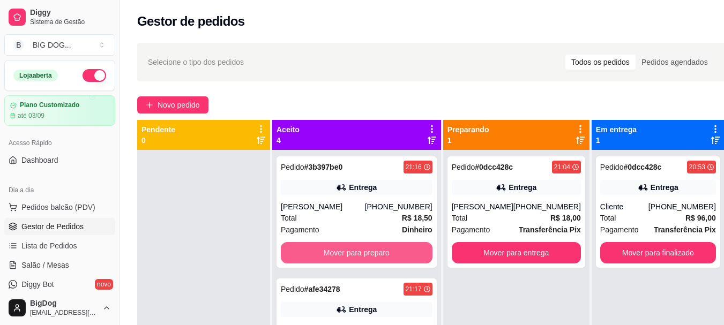
click at [359, 250] on button "Mover para preparo" at bounding box center [357, 252] width 152 height 21
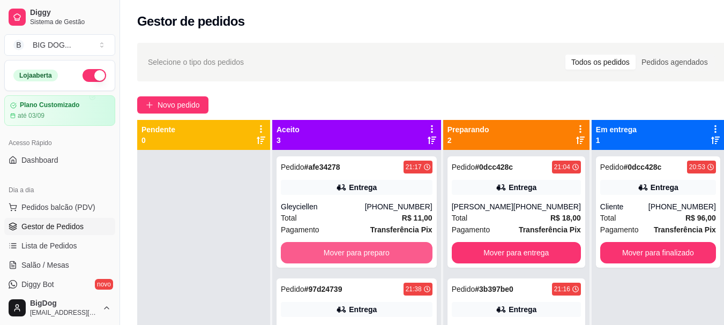
click at [359, 250] on button "Mover para preparo" at bounding box center [357, 252] width 152 height 21
click at [359, 250] on button "Mover para preparo" at bounding box center [356, 253] width 147 height 21
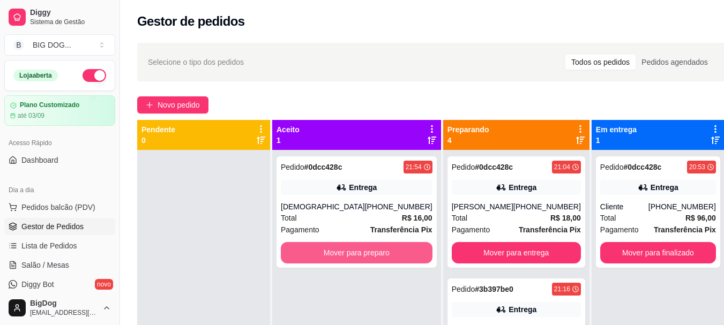
click at [359, 250] on button "Mover para preparo" at bounding box center [357, 252] width 152 height 21
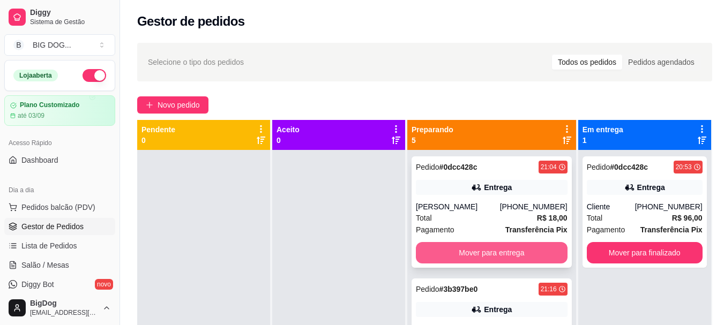
click at [487, 249] on button "Mover para entrega" at bounding box center [492, 252] width 152 height 21
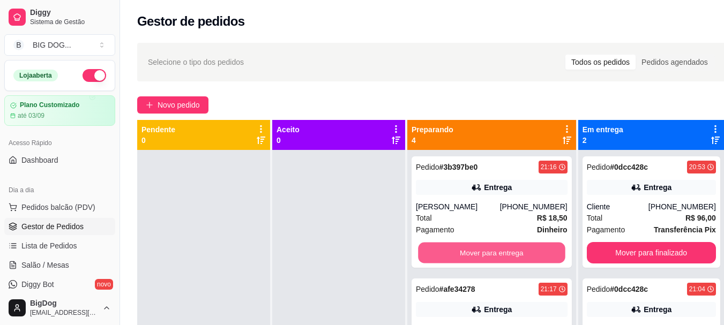
click at [487, 249] on button "Mover para entrega" at bounding box center [491, 253] width 147 height 21
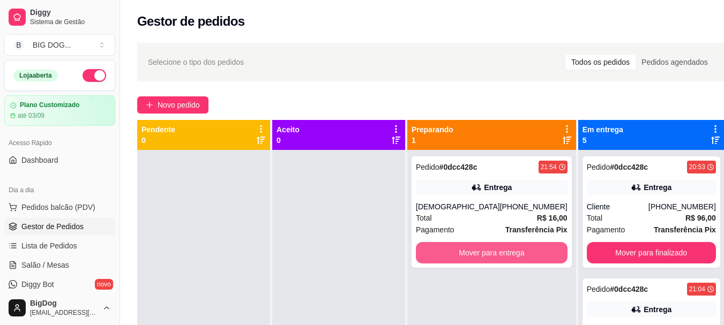
click at [487, 249] on button "Mover para entrega" at bounding box center [492, 252] width 152 height 21
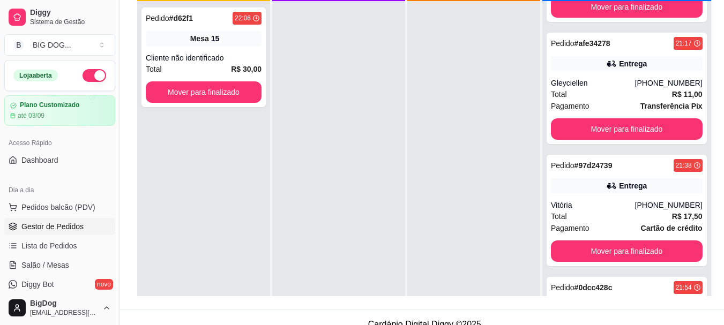
scroll to position [418, 0]
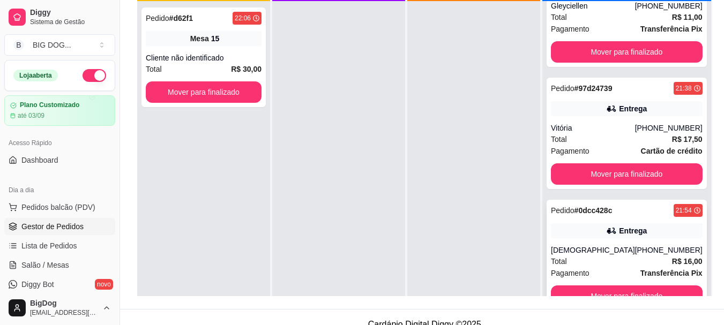
click at [640, 267] on span "Transferência Pix" at bounding box center [671, 273] width 62 height 12
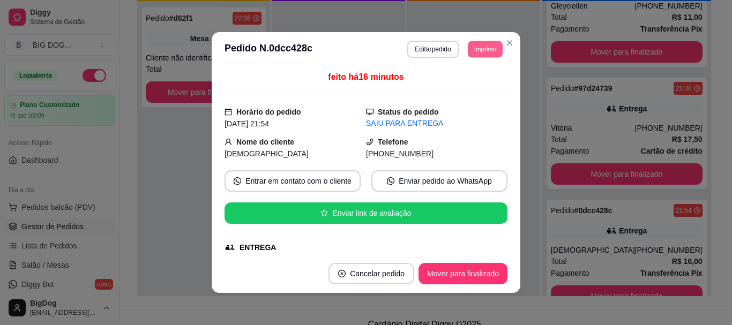
click at [472, 48] on button "Imprimir" at bounding box center [485, 49] width 35 height 17
click at [467, 92] on button "IMPRESSORA" at bounding box center [460, 86] width 75 height 17
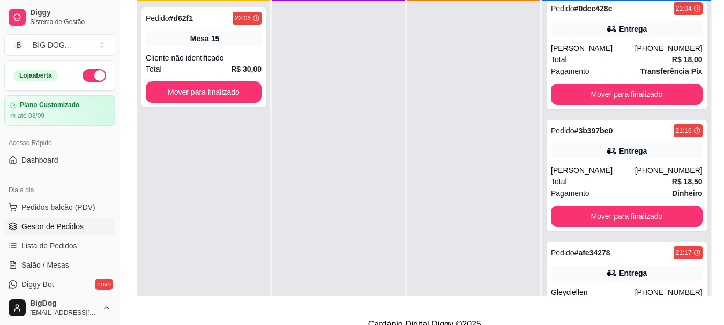
scroll to position [102, 0]
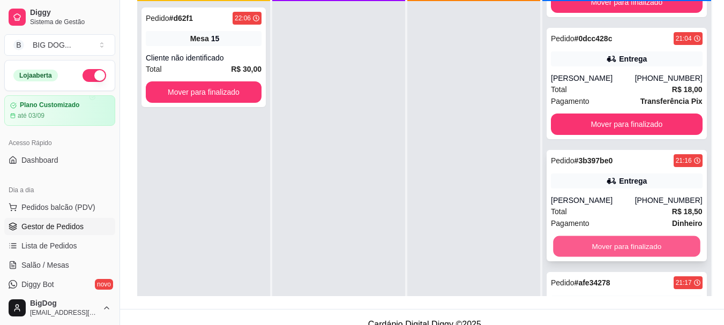
click at [634, 240] on button "Mover para finalizado" at bounding box center [626, 246] width 147 height 21
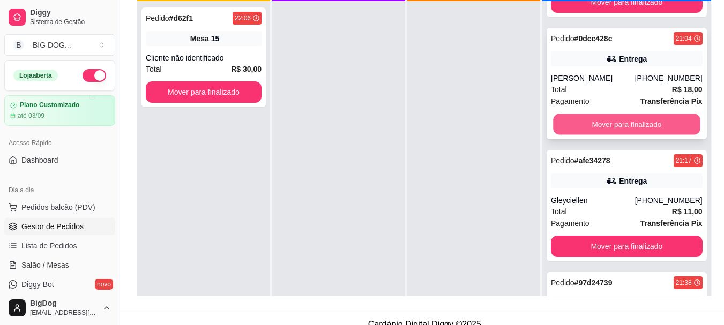
click at [658, 125] on button "Mover para finalizado" at bounding box center [626, 124] width 147 height 21
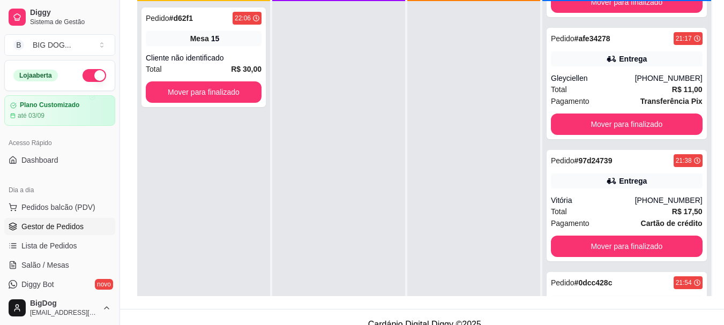
scroll to position [0, 0]
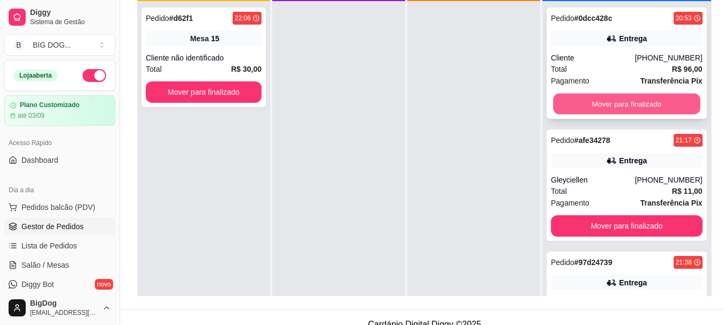
click at [655, 100] on button "Mover para finalizado" at bounding box center [626, 104] width 147 height 21
click at [655, 100] on button "Mover para finalizado" at bounding box center [627, 103] width 152 height 21
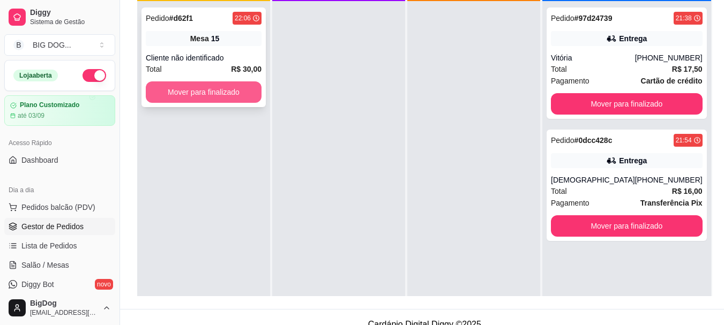
click at [211, 90] on button "Mover para finalizado" at bounding box center [204, 91] width 116 height 21
